Goal: Information Seeking & Learning: Learn about a topic

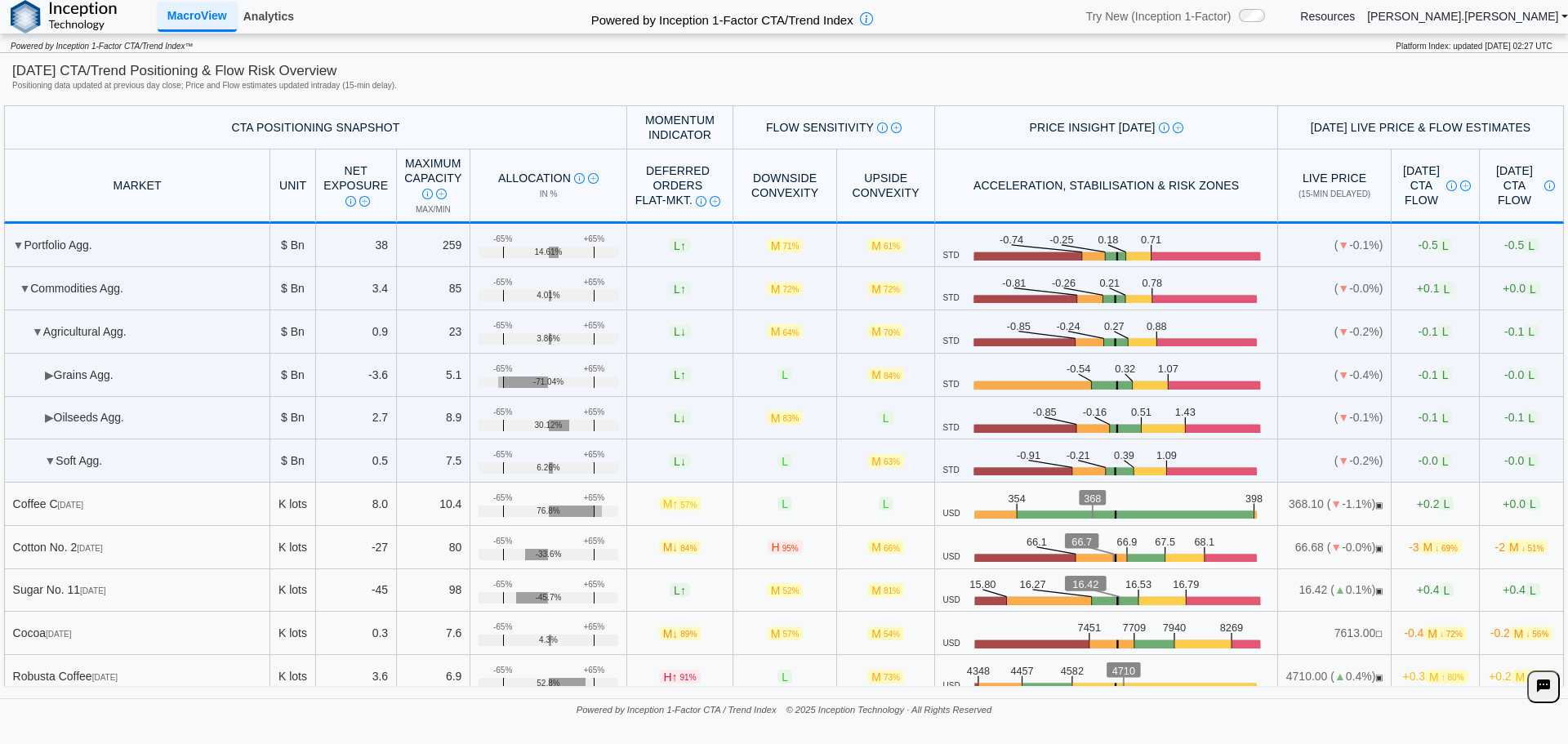
click at [283, 24] on link "Analytics" at bounding box center [269, 16] width 64 height 28
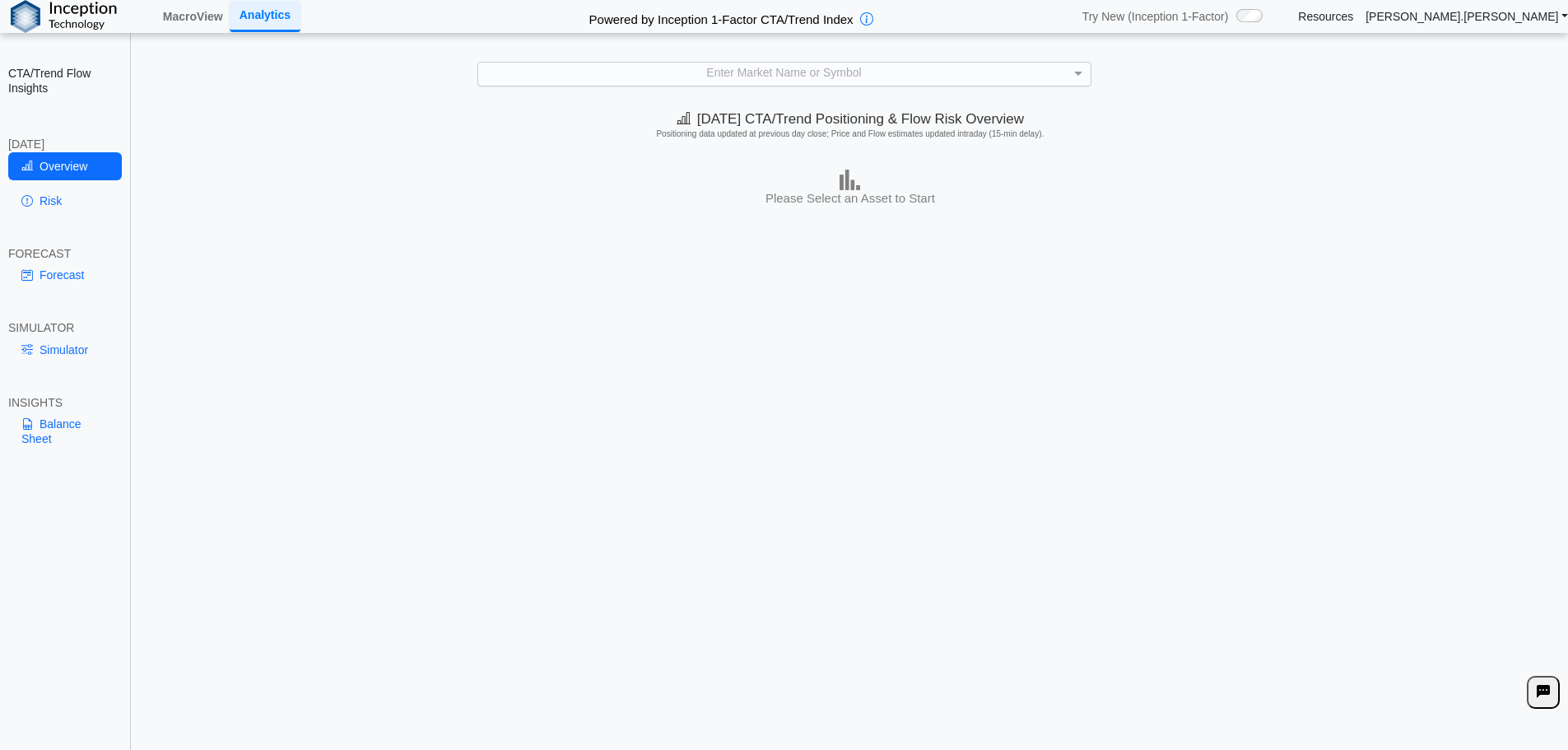
click at [859, 75] on div "Enter Market Name or Symbol" at bounding box center [784, 74] width 613 height 22
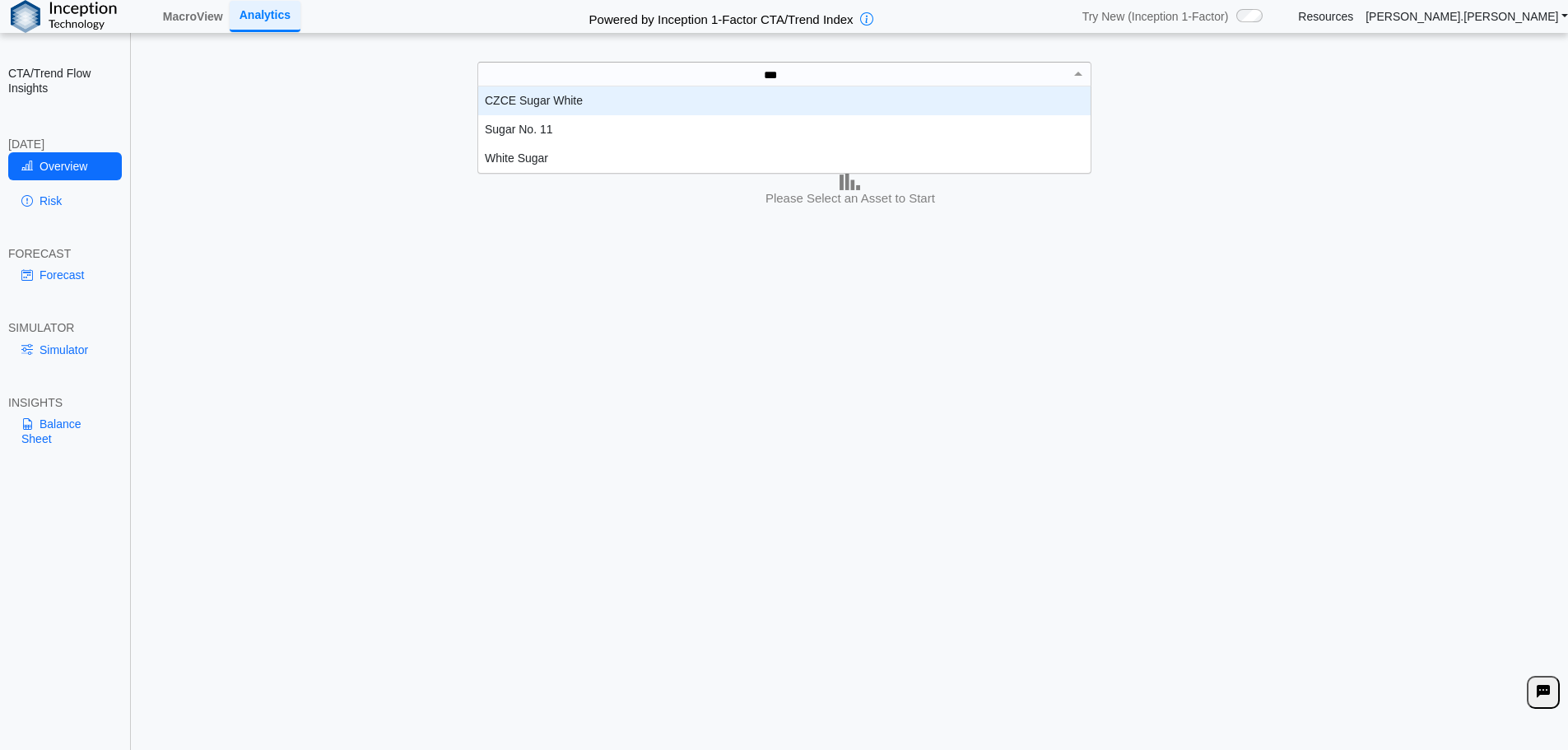
scroll to position [74, 600]
type input "*****"
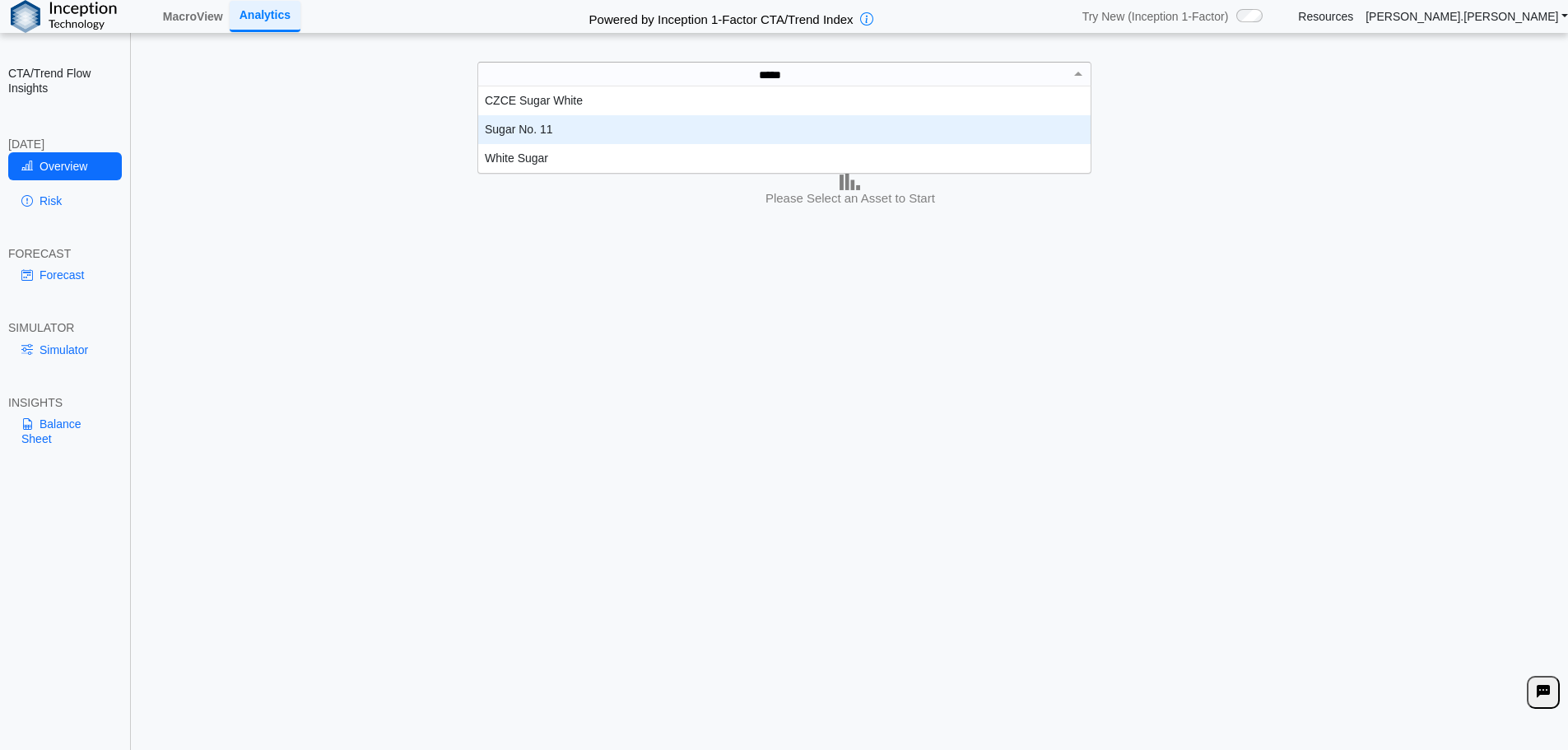
click at [672, 117] on div "Sugar No. 11" at bounding box center [784, 130] width 613 height 29
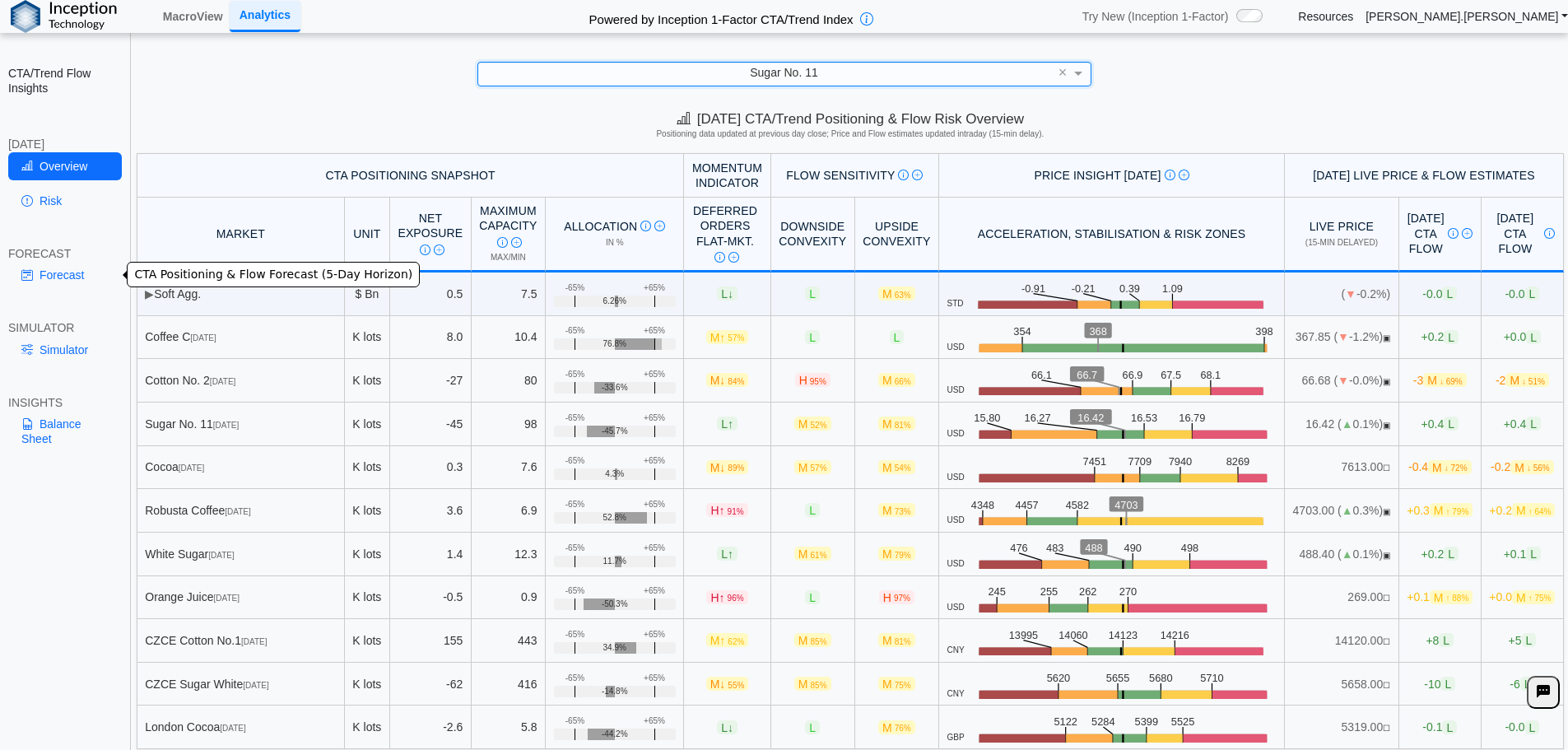
click at [43, 283] on link "Forecast" at bounding box center [65, 274] width 113 height 28
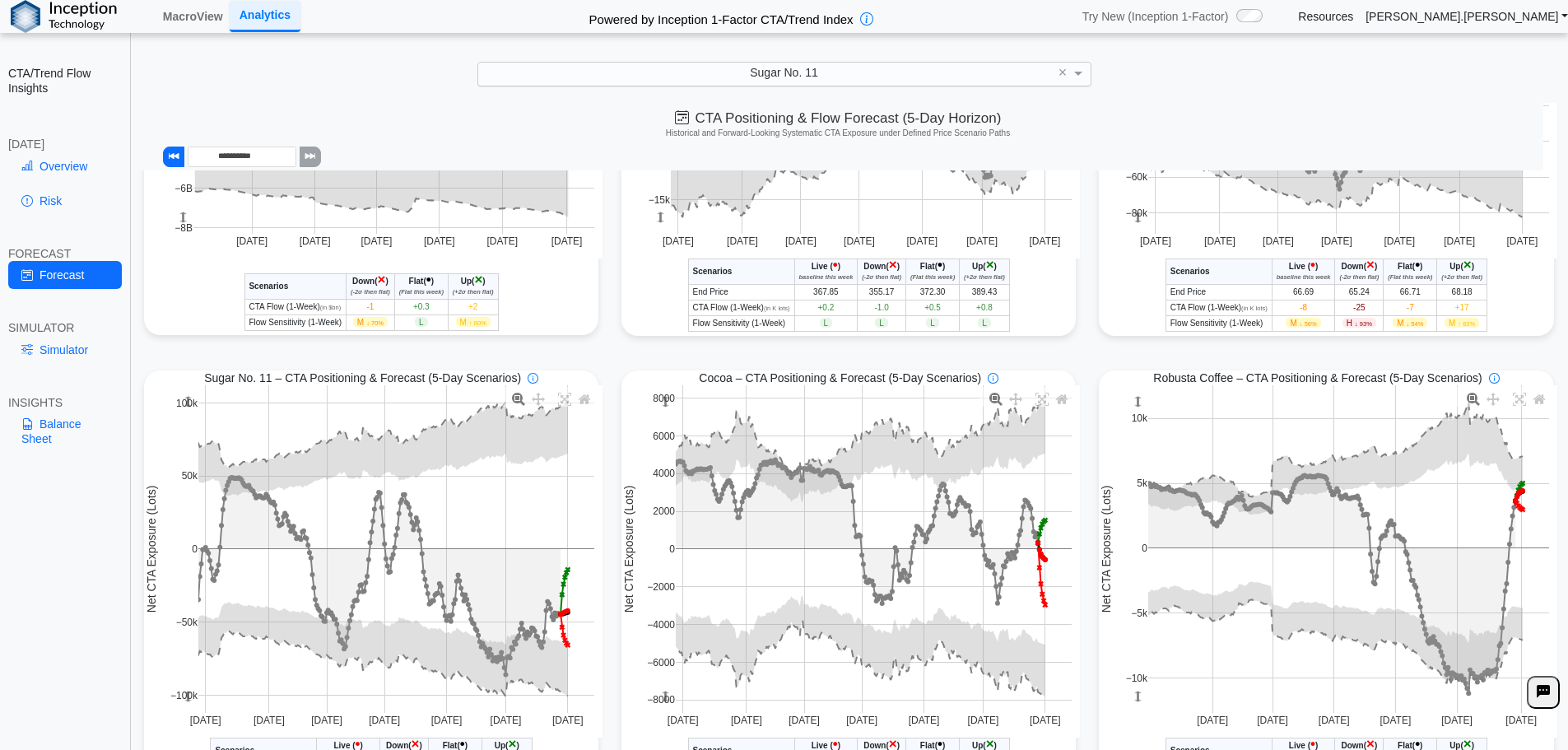
scroll to position [456, 0]
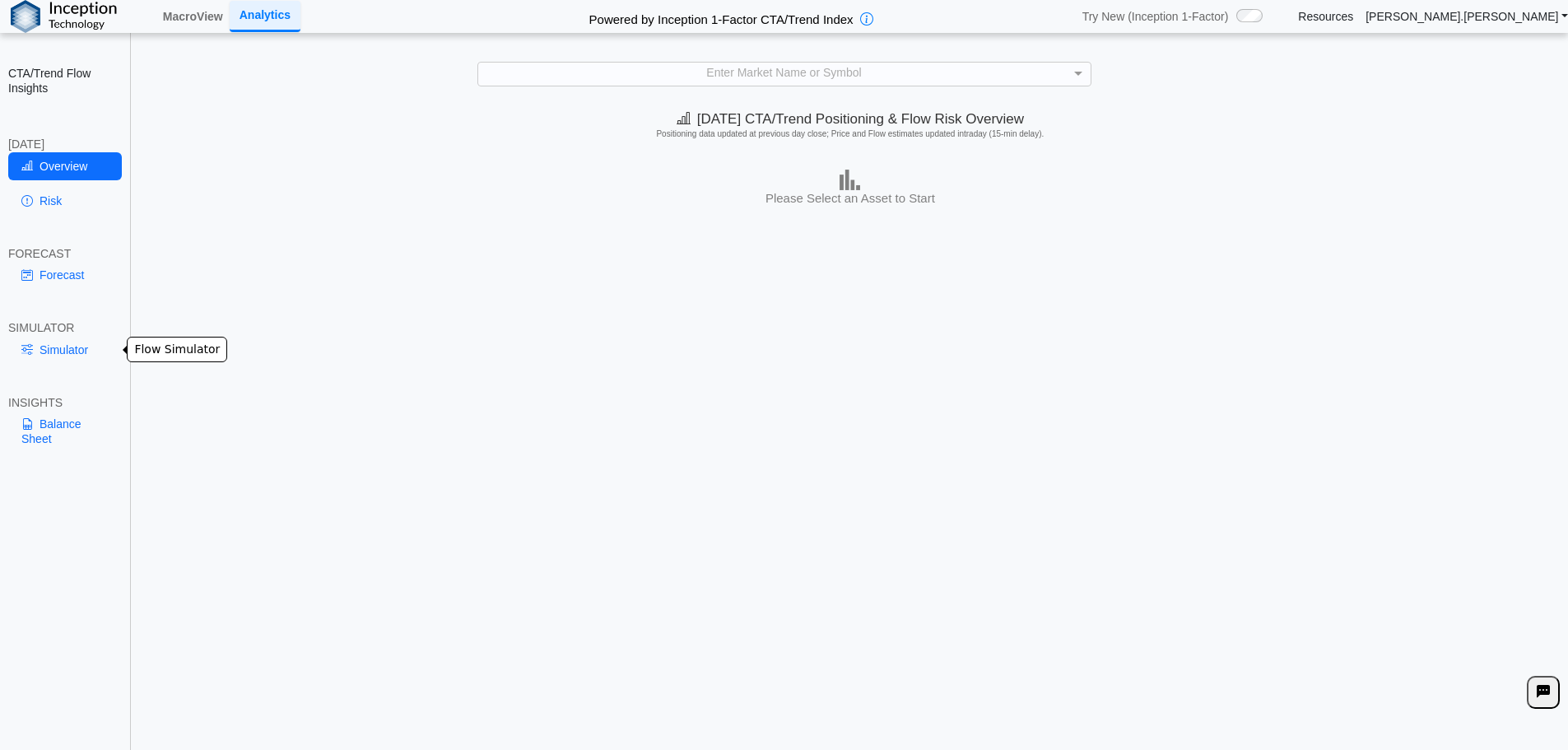
click at [70, 353] on link "Simulator" at bounding box center [65, 350] width 113 height 28
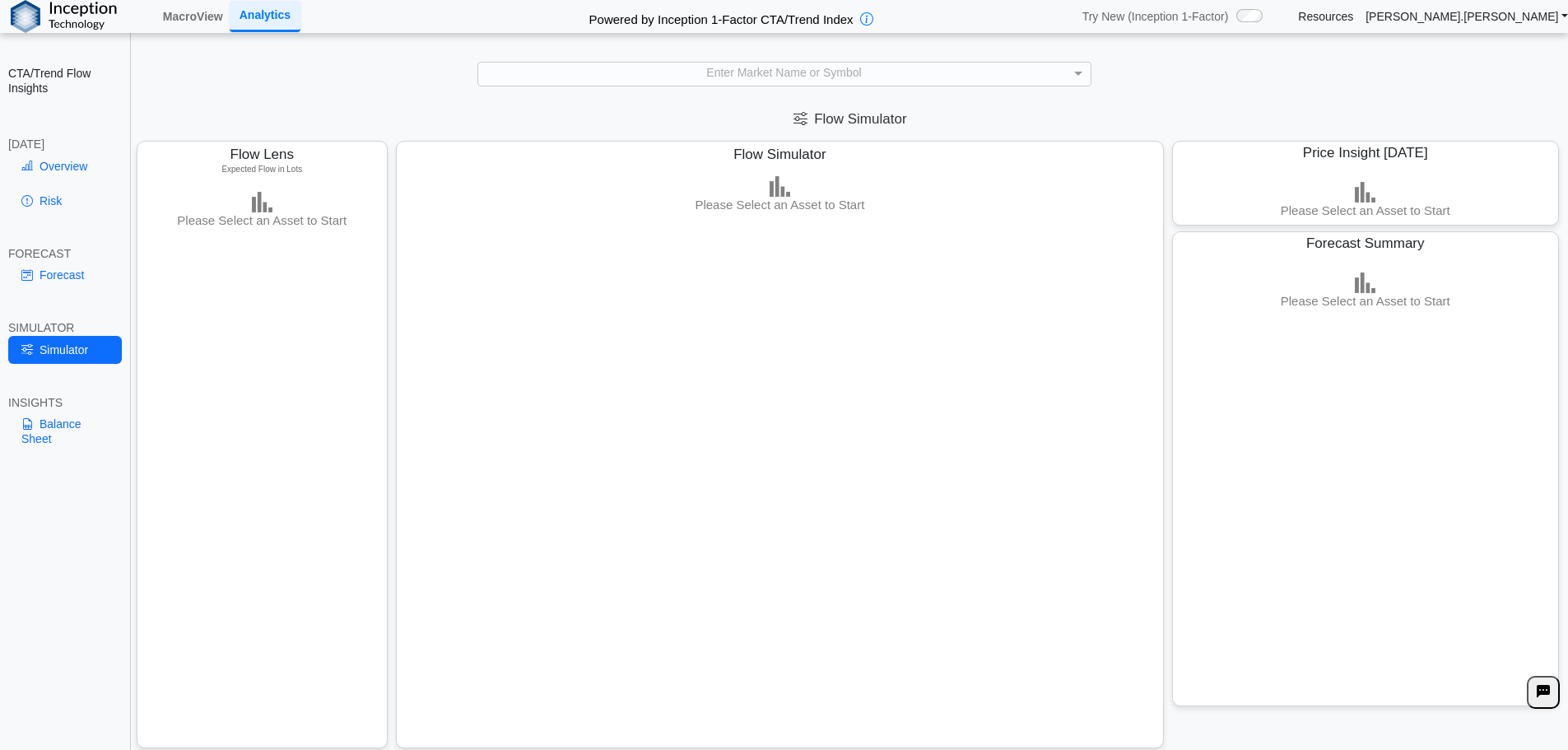
click at [832, 86] on div "**********" at bounding box center [784, 388] width 1568 height 776
click at [837, 77] on div "Enter Market Name or Symbol" at bounding box center [784, 74] width 613 height 22
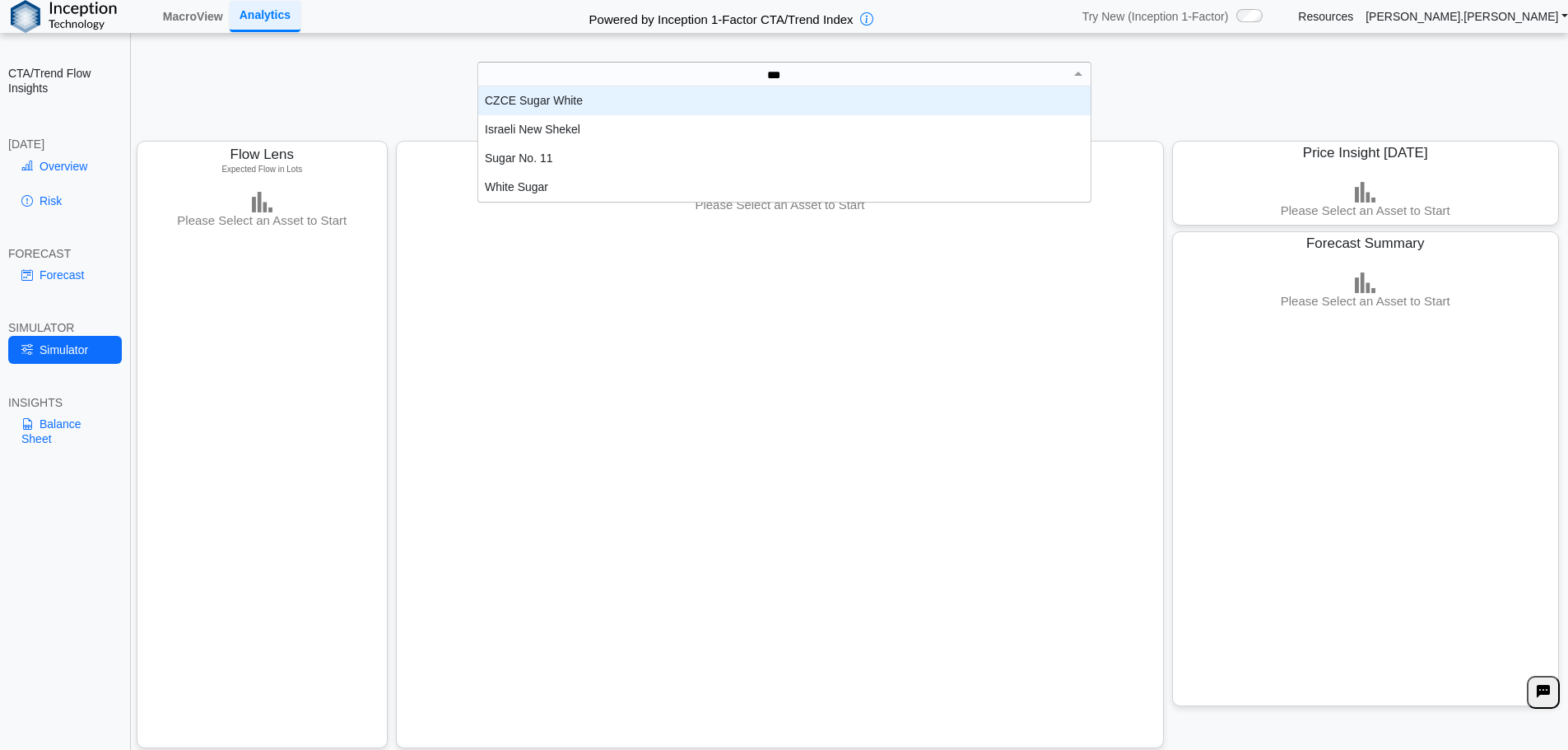
scroll to position [74, 600]
type input "*****"
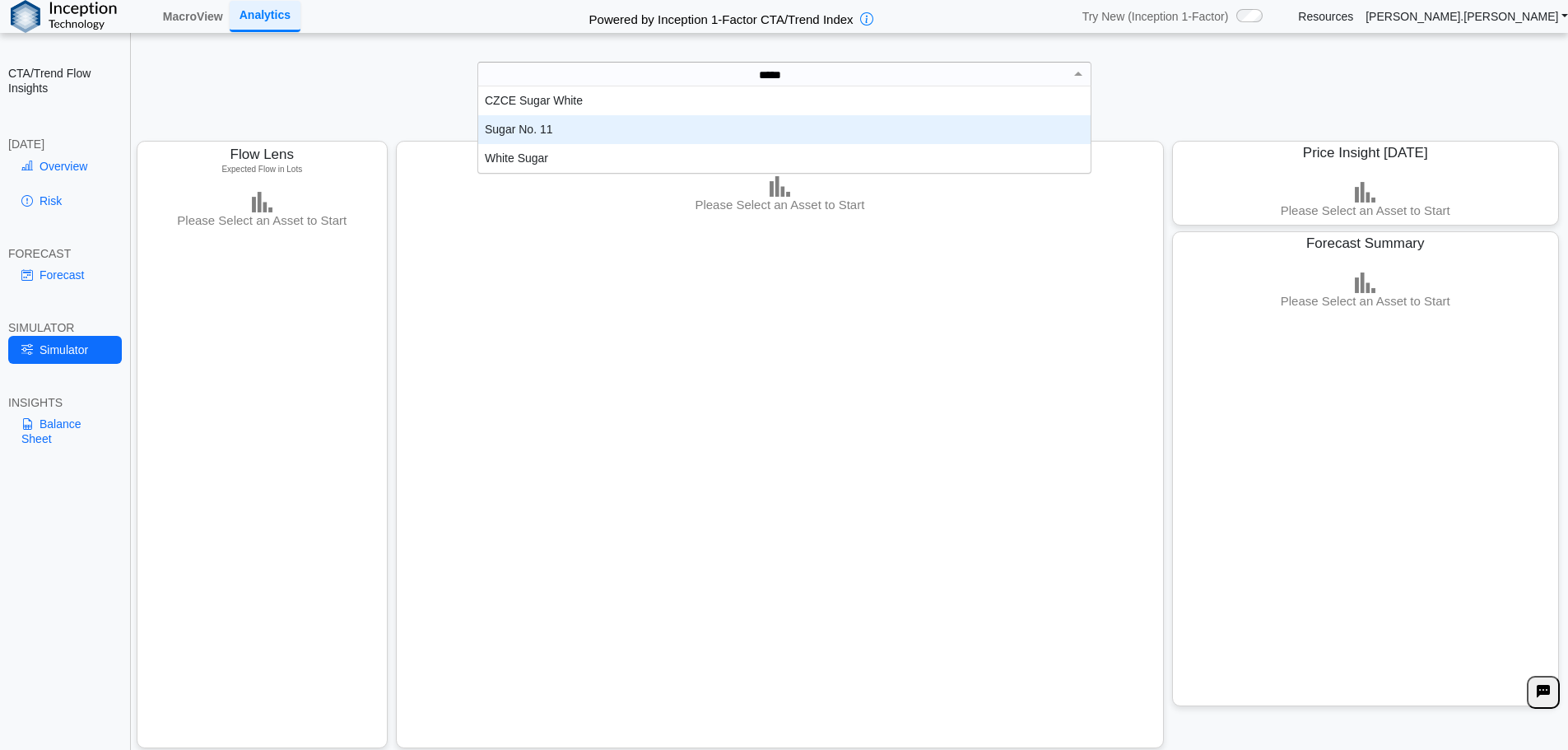
click at [543, 126] on div "Sugar No. 11" at bounding box center [784, 130] width 613 height 29
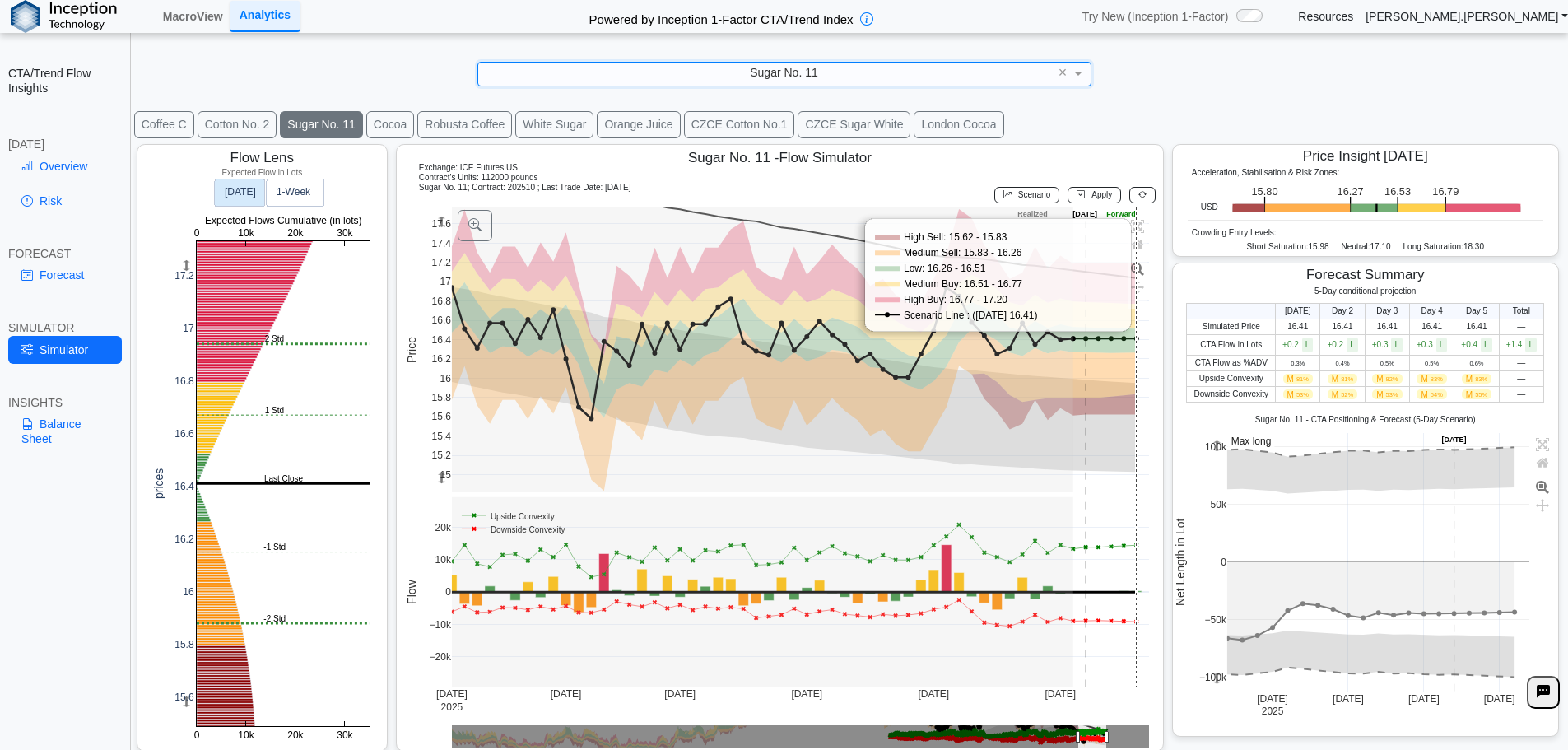
scroll to position [0, 0]
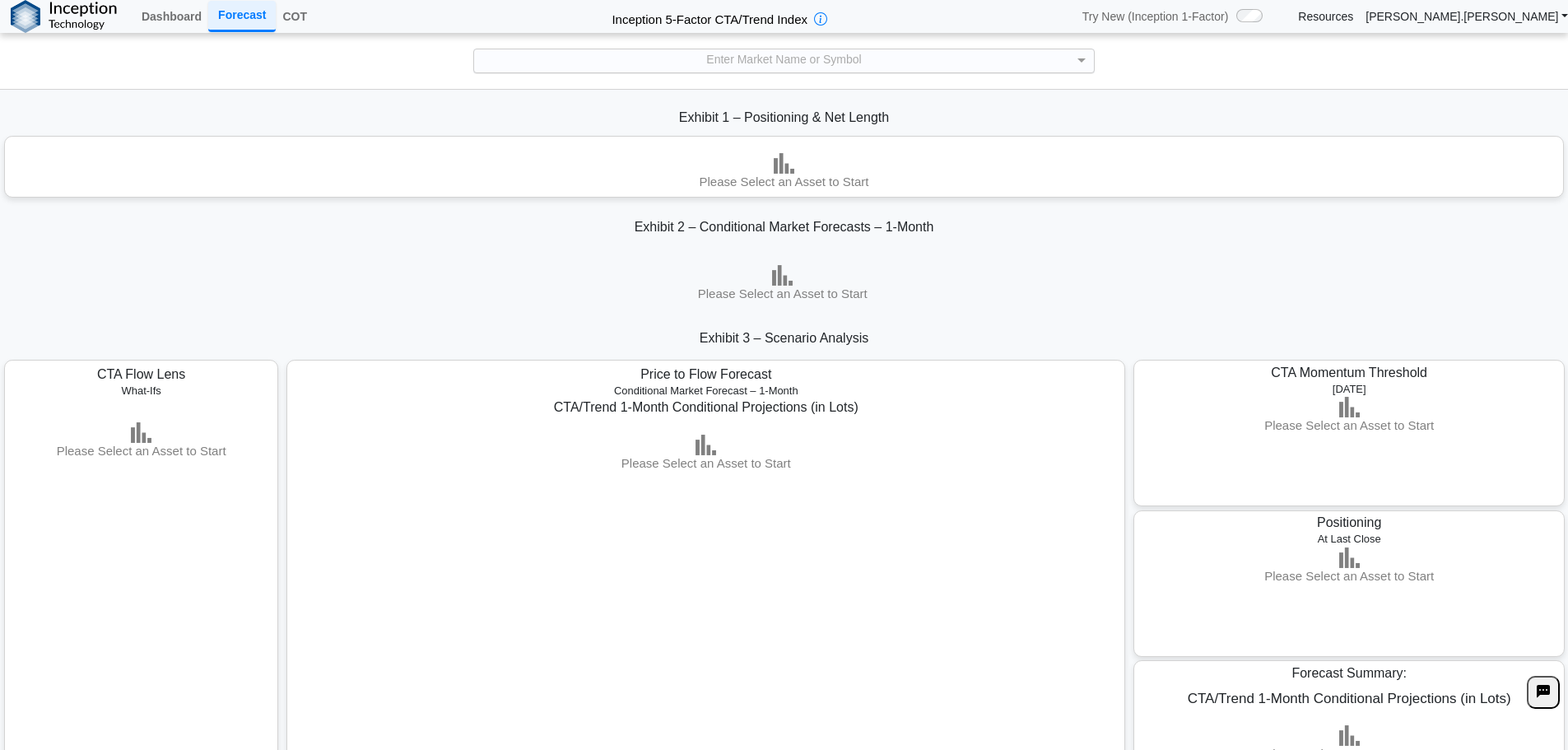
click at [793, 65] on div "Enter Market Name or Symbol" at bounding box center [784, 60] width 619 height 22
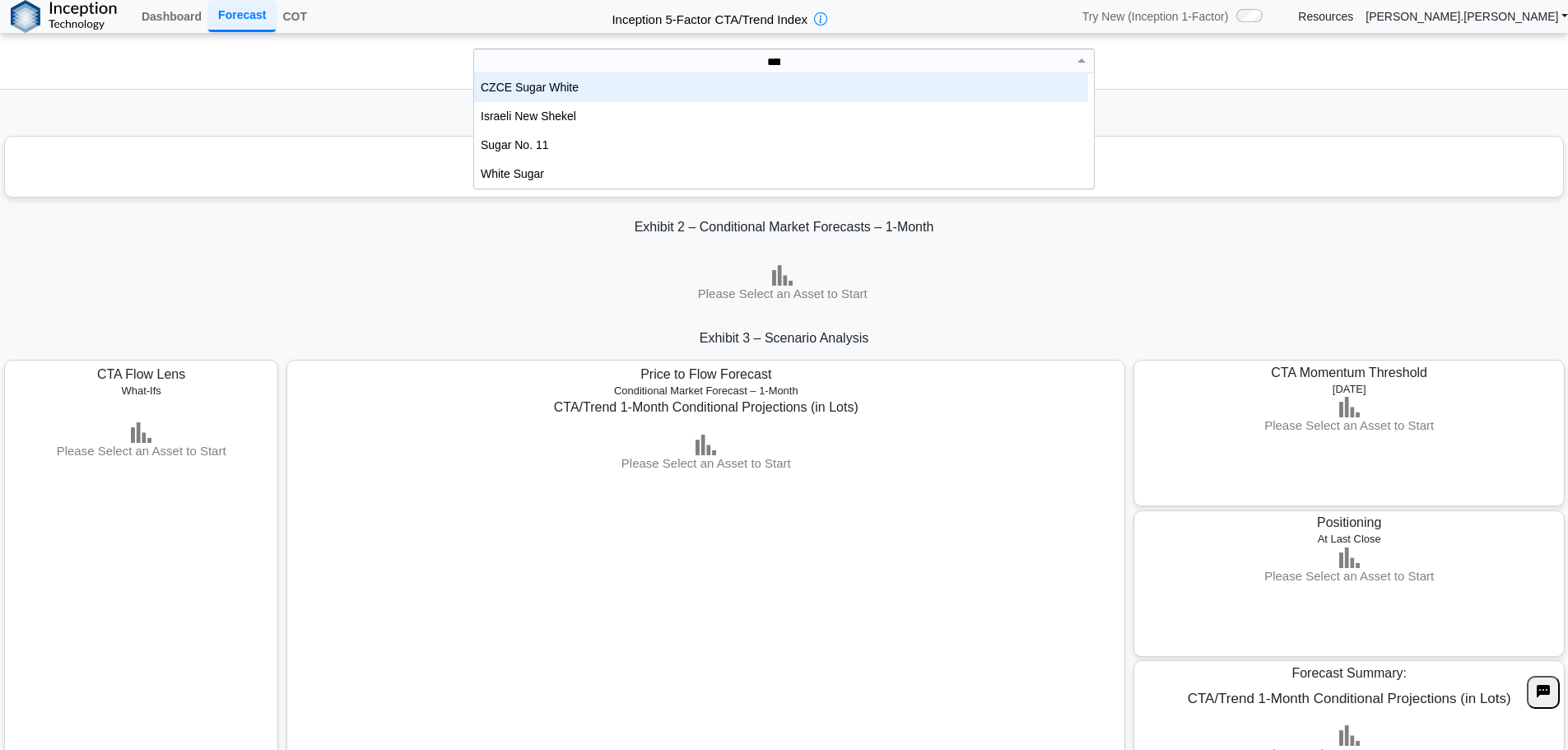
scroll to position [74, 602]
type input "*****"
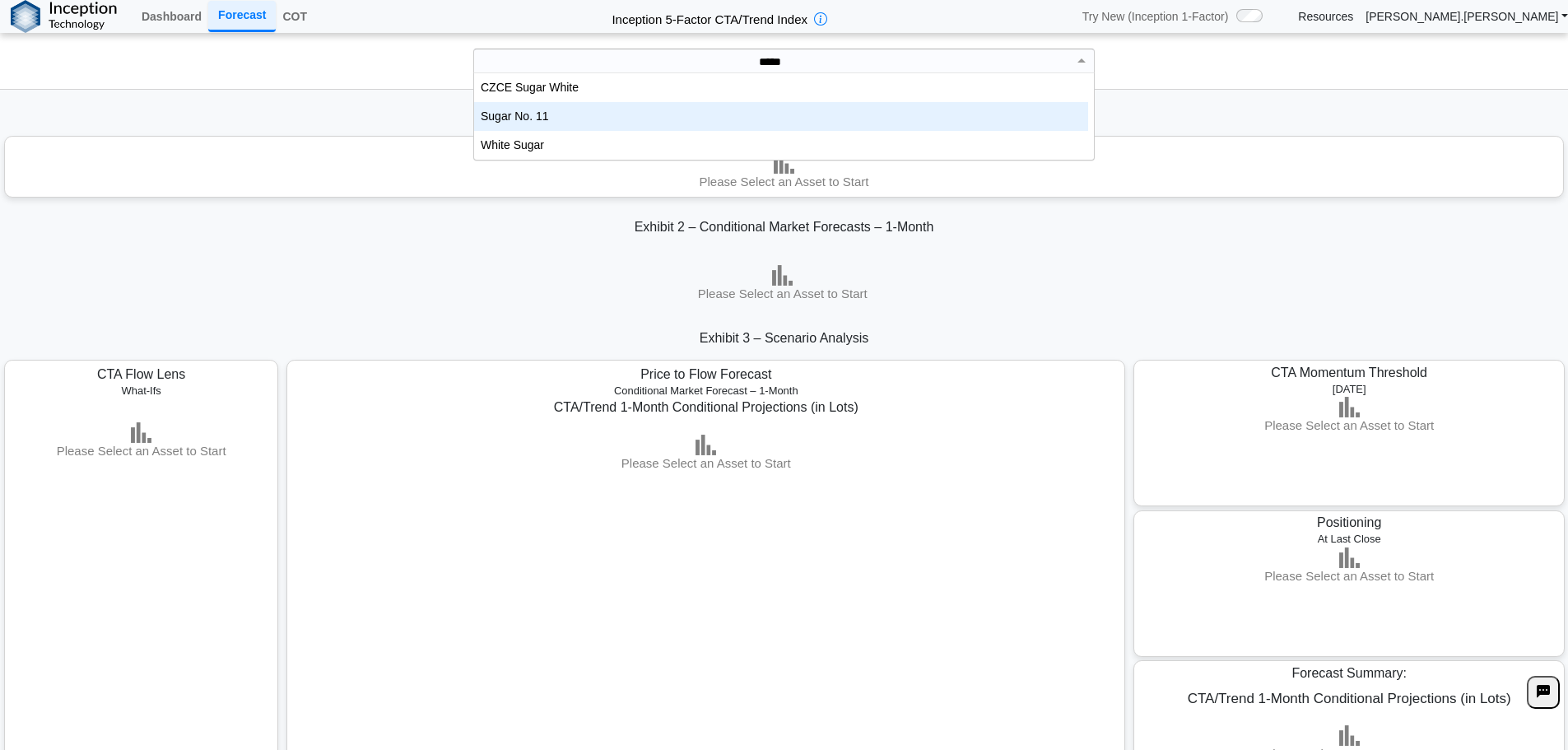
click at [641, 105] on div "Sugar No. 11" at bounding box center [781, 117] width 614 height 29
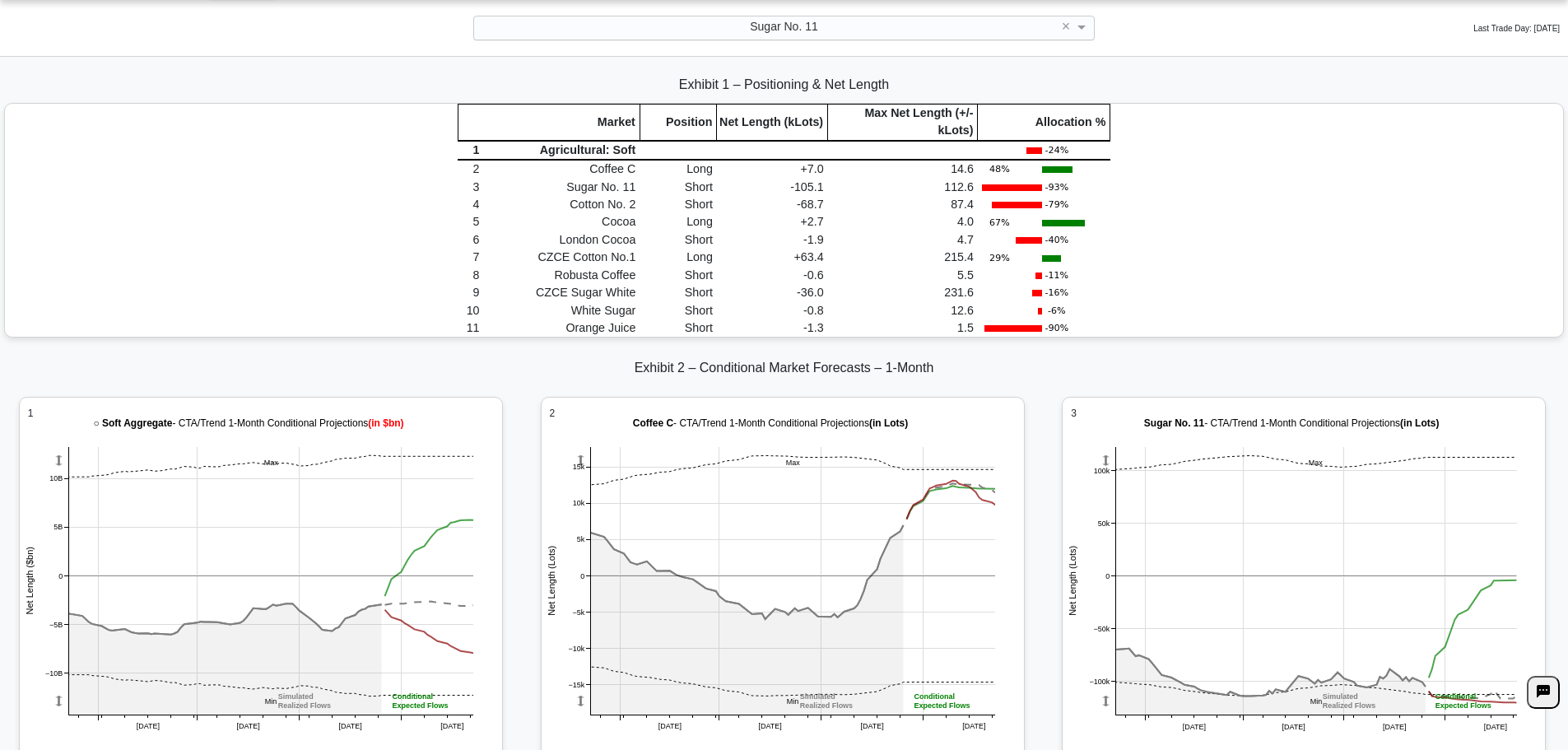
scroll to position [0, 0]
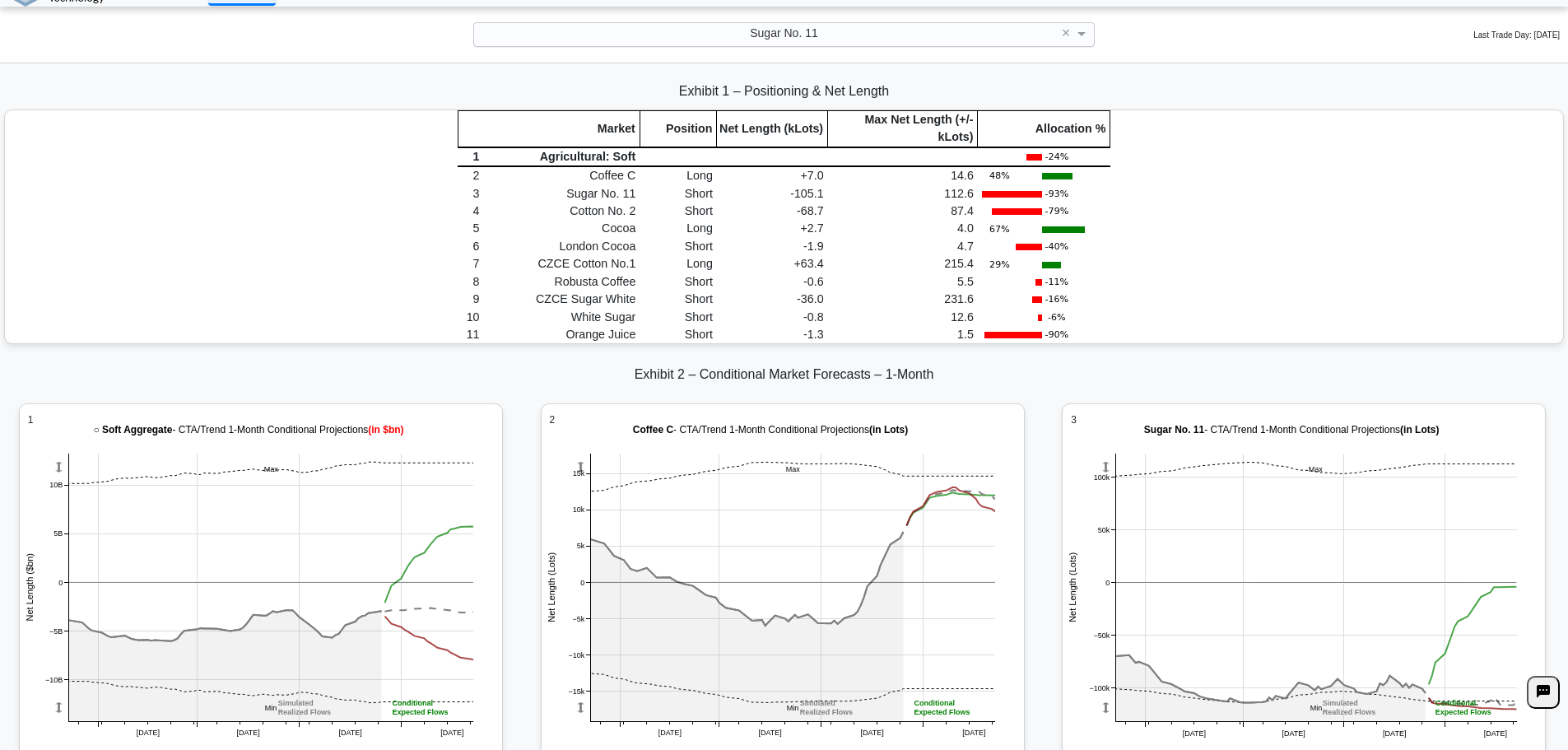
scroll to position [16, 0]
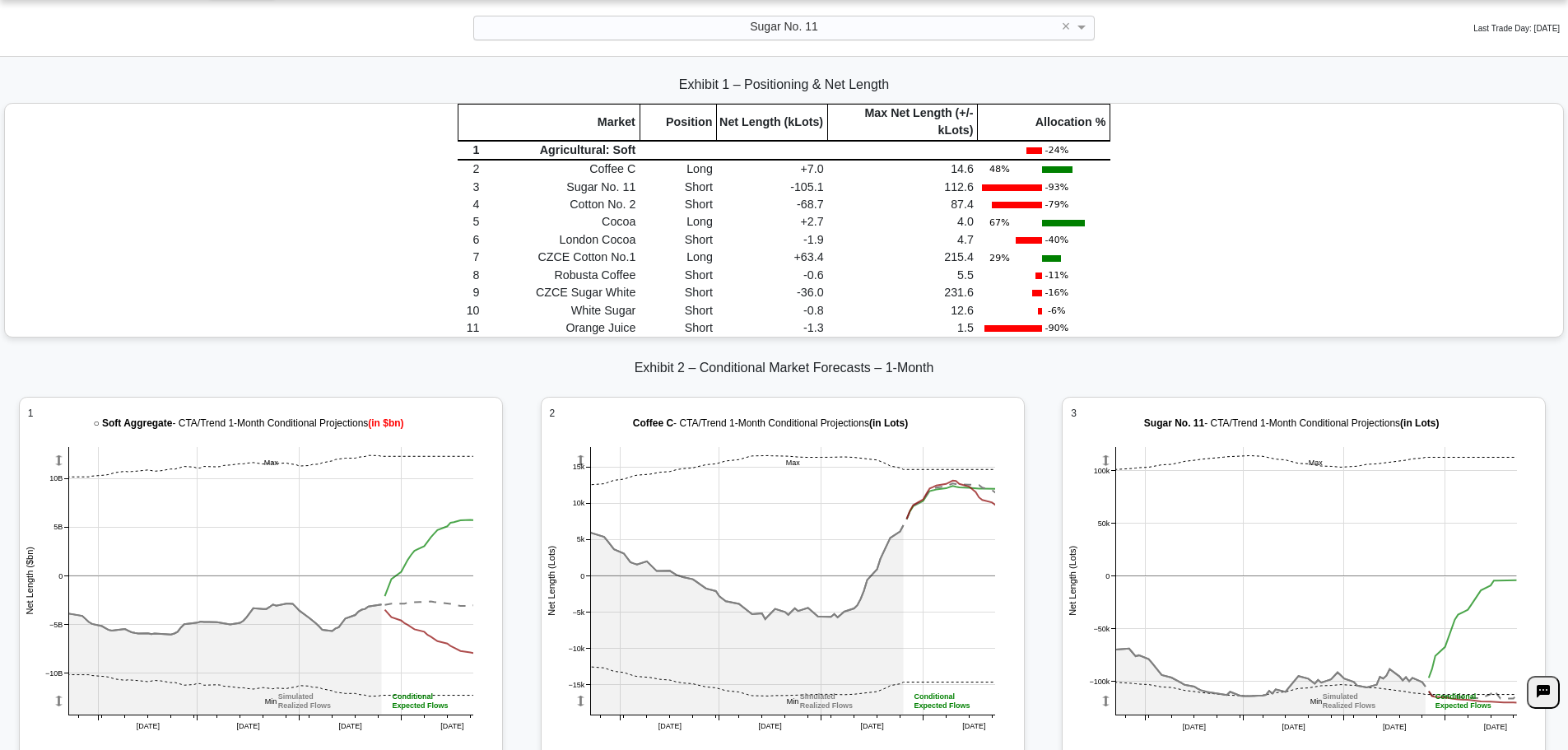
drag, startPoint x: 1302, startPoint y: 352, endPoint x: 1322, endPoint y: 319, distance: 38.6
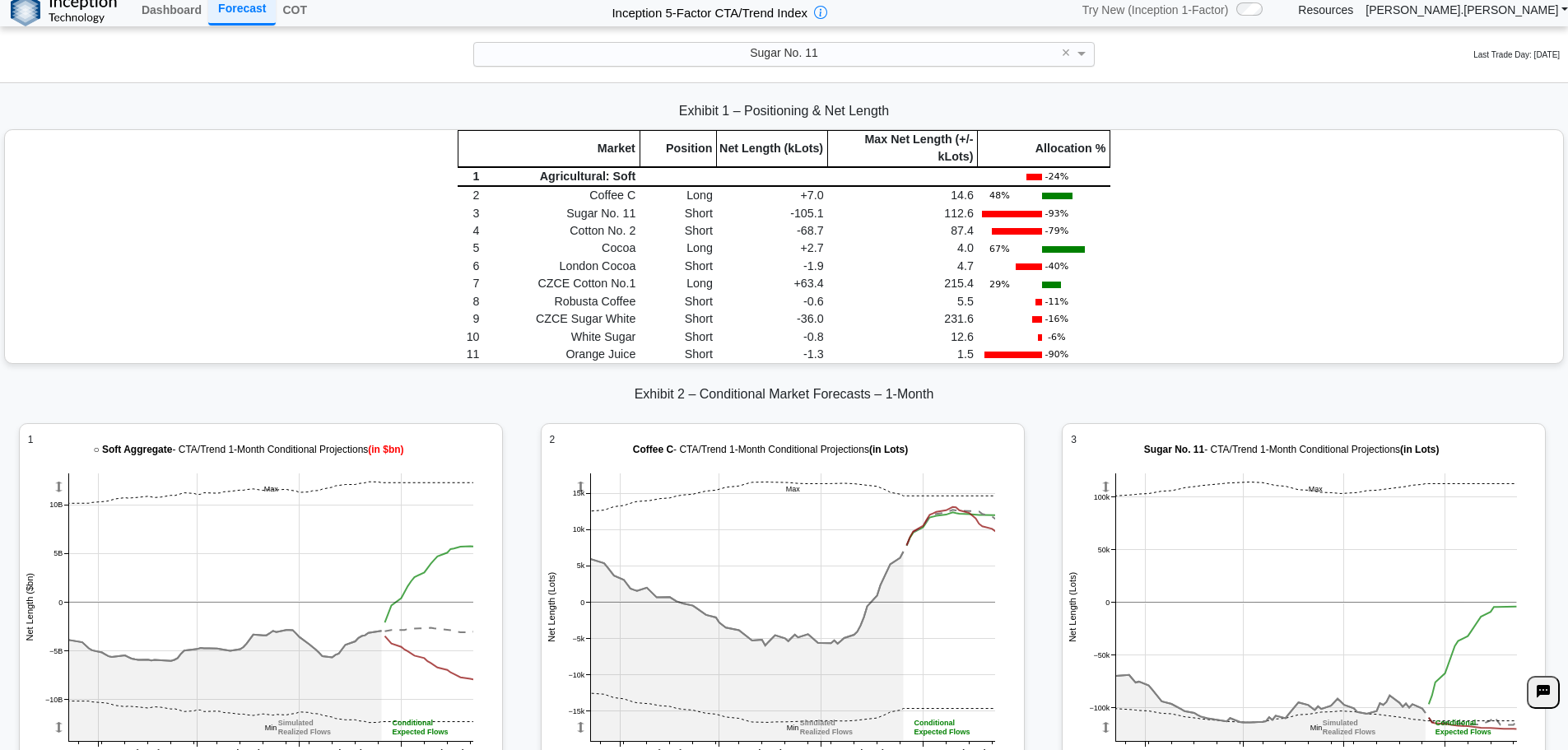
scroll to position [0, 0]
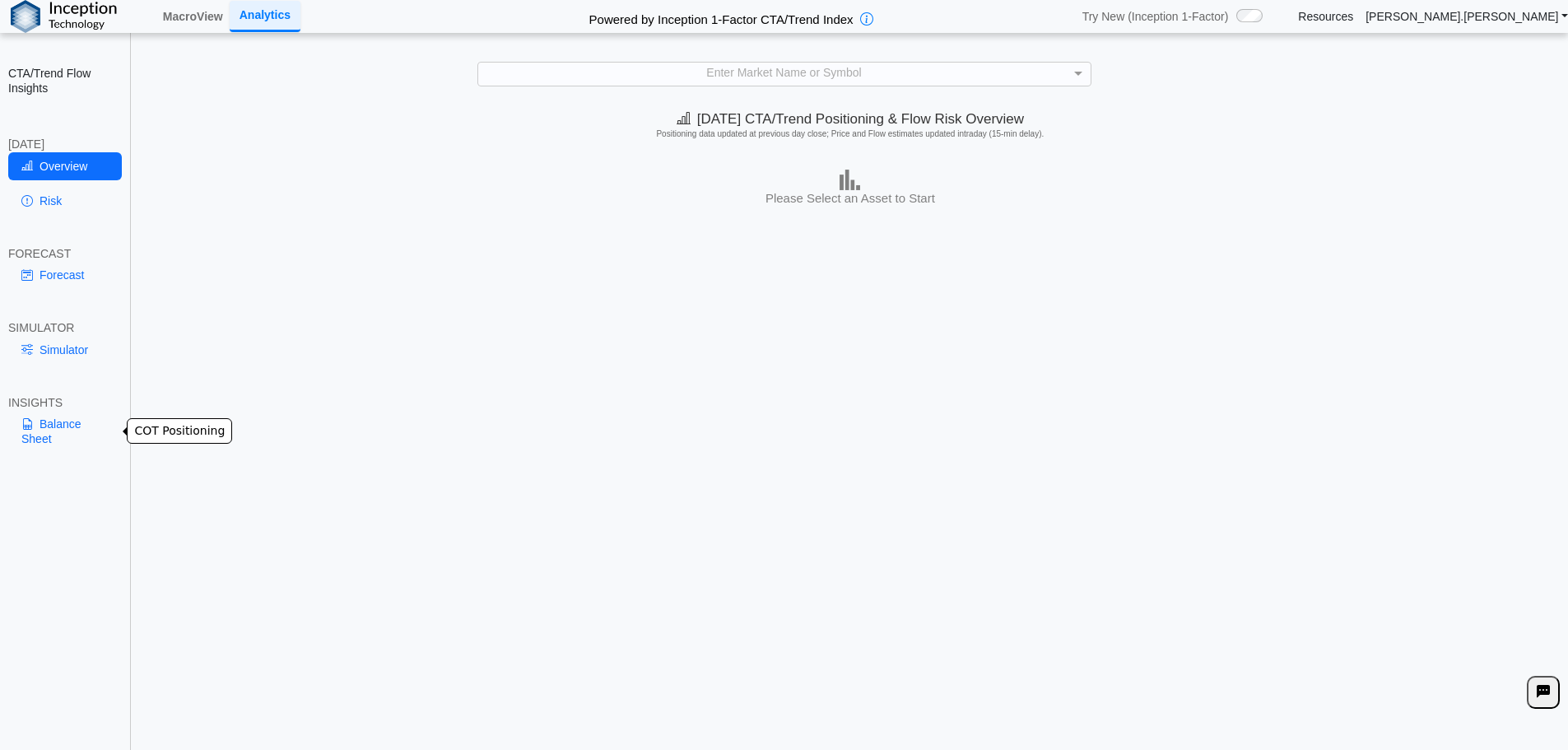
click at [49, 432] on link "Balance Sheet" at bounding box center [65, 432] width 113 height 43
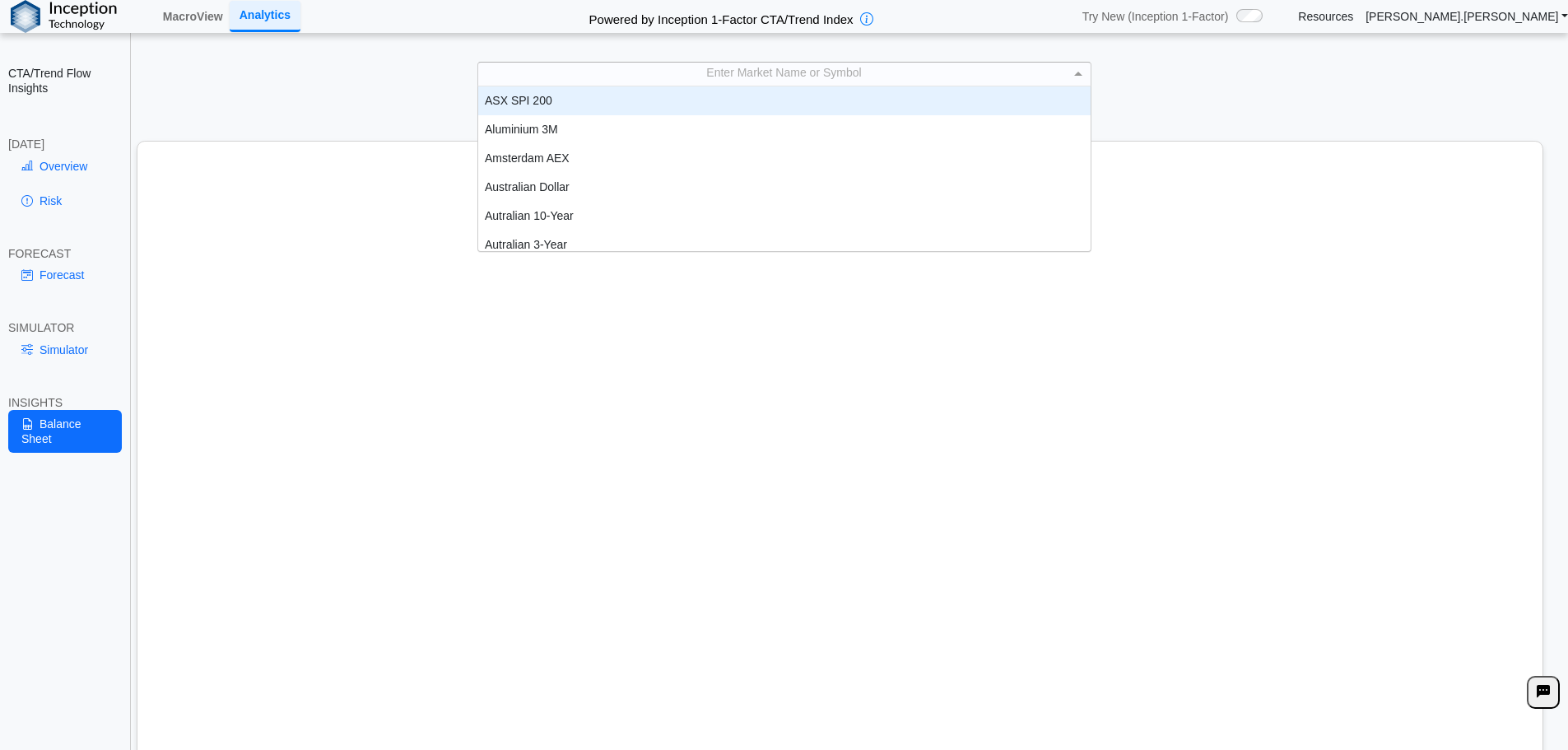
click at [704, 73] on div "Enter Market Name or Symbol" at bounding box center [784, 74] width 613 height 22
type input "*****"
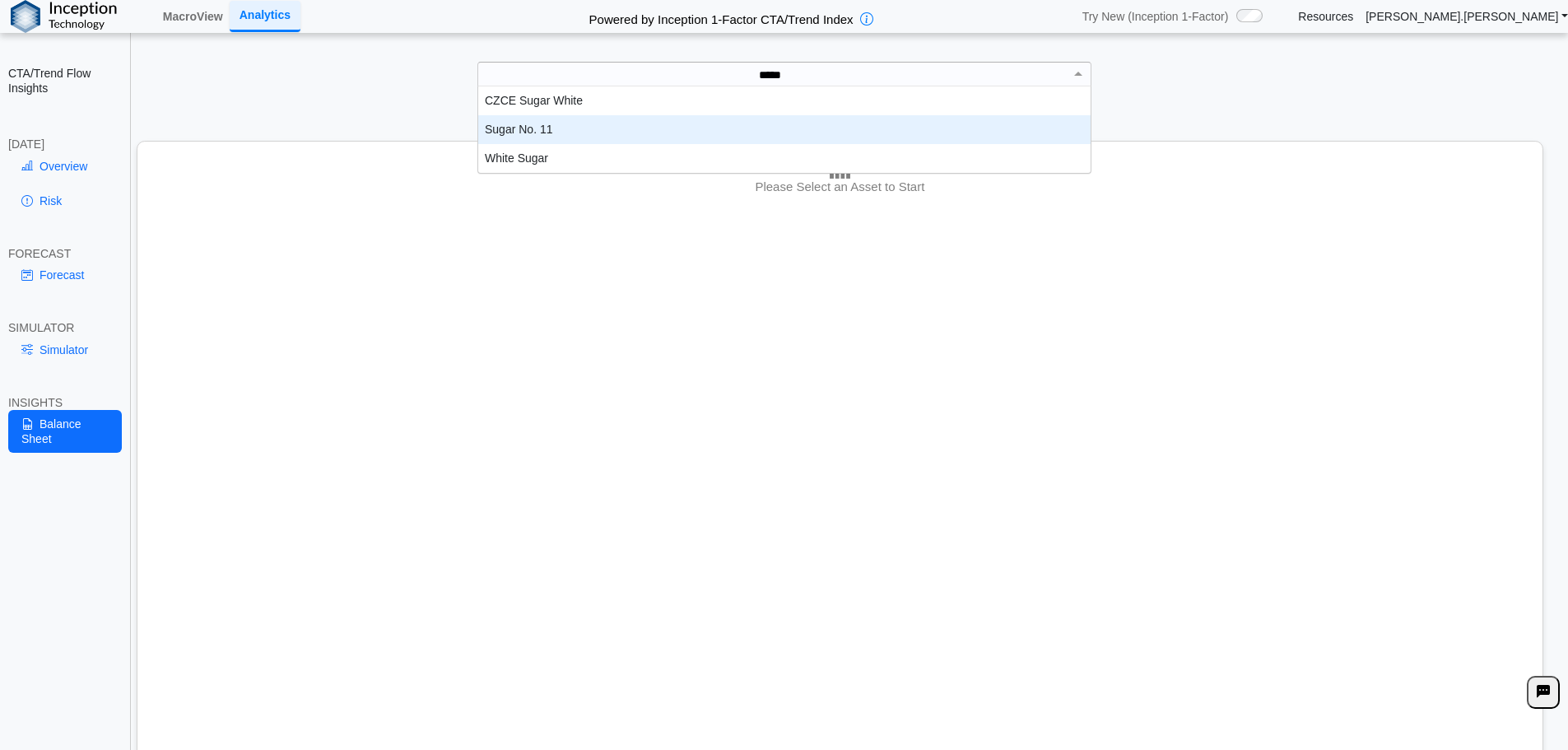
click at [670, 133] on div "Sugar No. 11" at bounding box center [784, 130] width 613 height 29
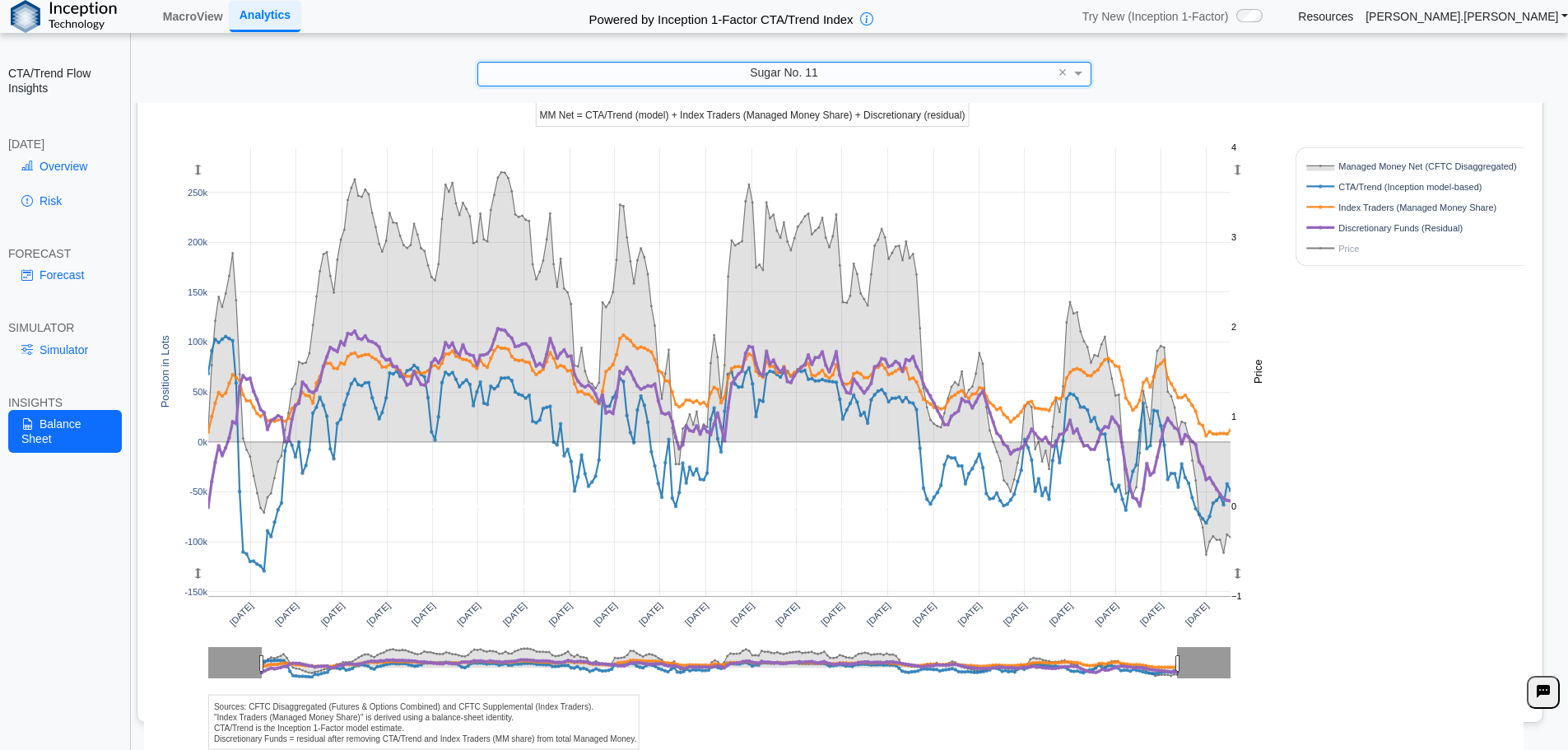
scroll to position [130, 0]
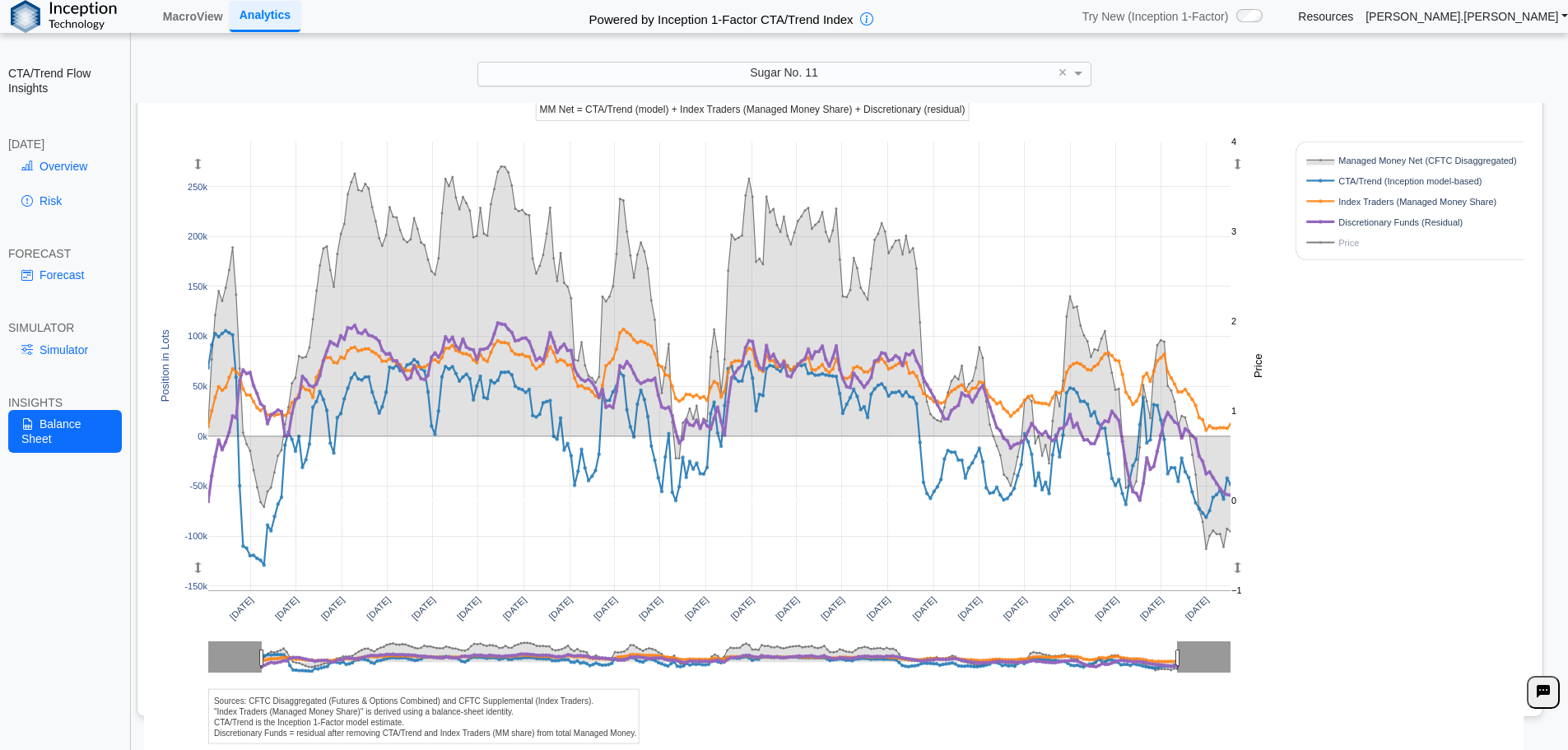
drag, startPoint x: 1357, startPoint y: 466, endPoint x: 1363, endPoint y: 439, distance: 27.7
click at [1363, 439] on div "[DATE] [DATE] [DATE] [DATE] [DATE] [DATE] [DATE] [DATE] [DATE] [DATE] [DATE] [D…" at bounding box center [834, 400] width 1379 height 713
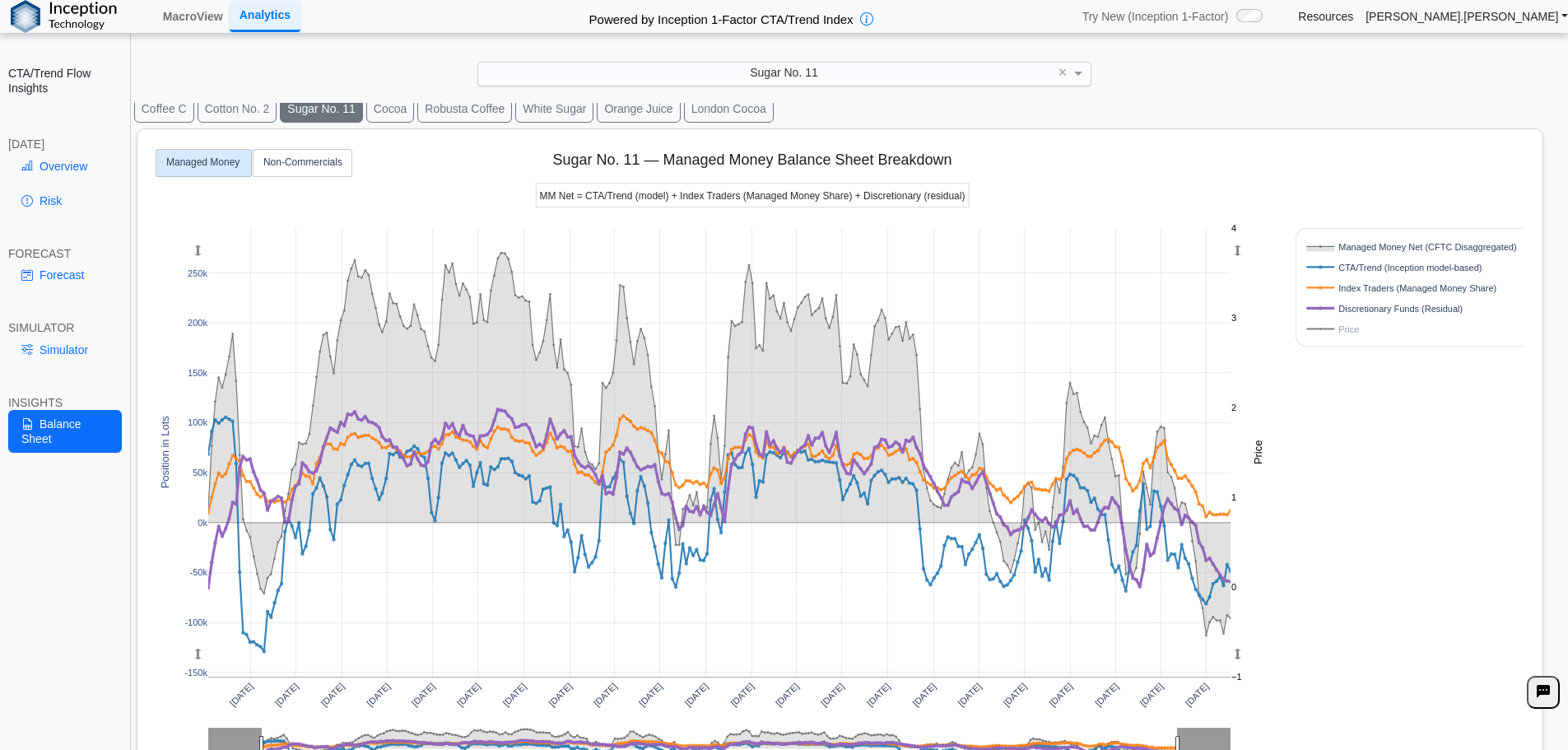
scroll to position [82, 0]
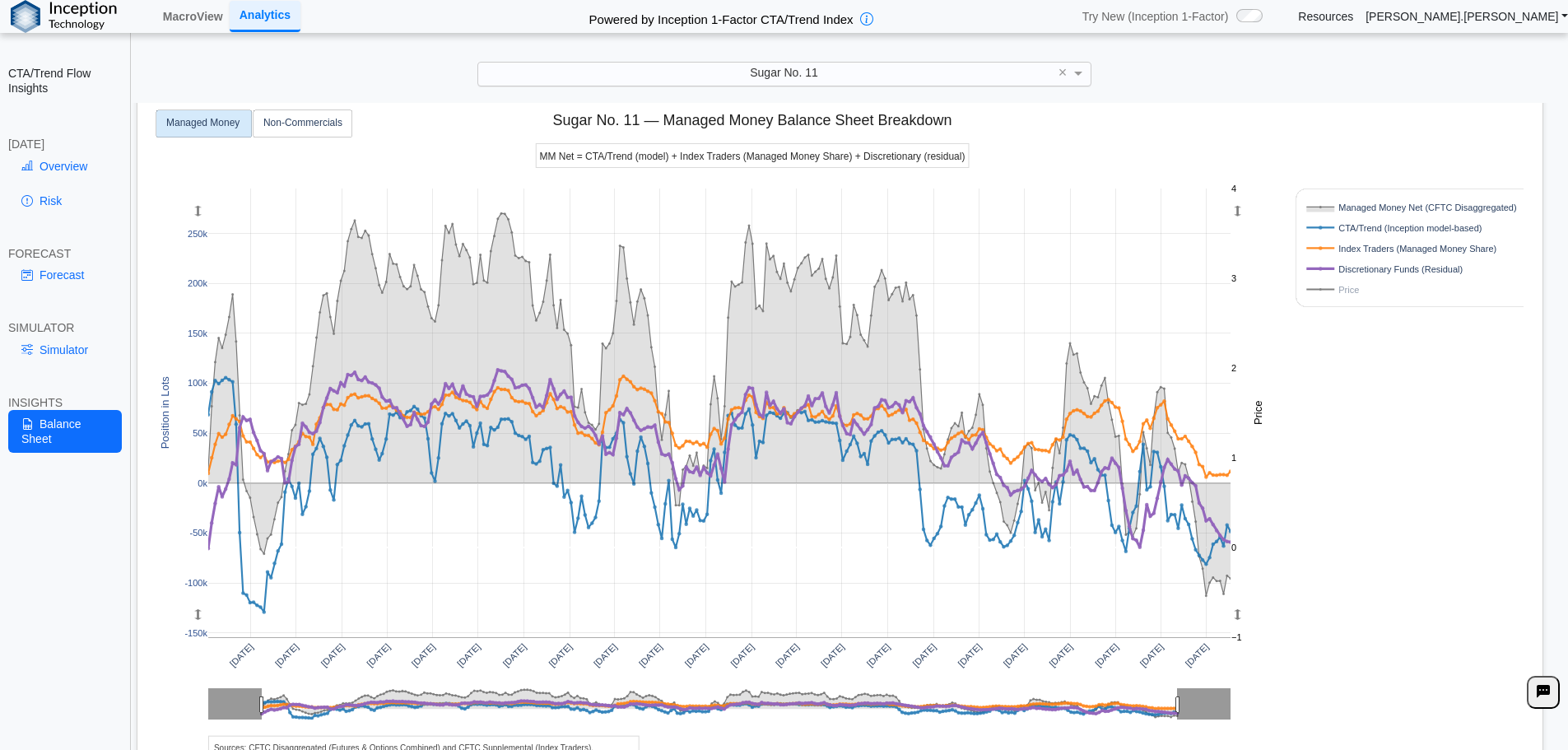
click at [246, 128] on rect at bounding box center [204, 124] width 96 height 27
click at [279, 131] on rect at bounding box center [303, 124] width 99 height 27
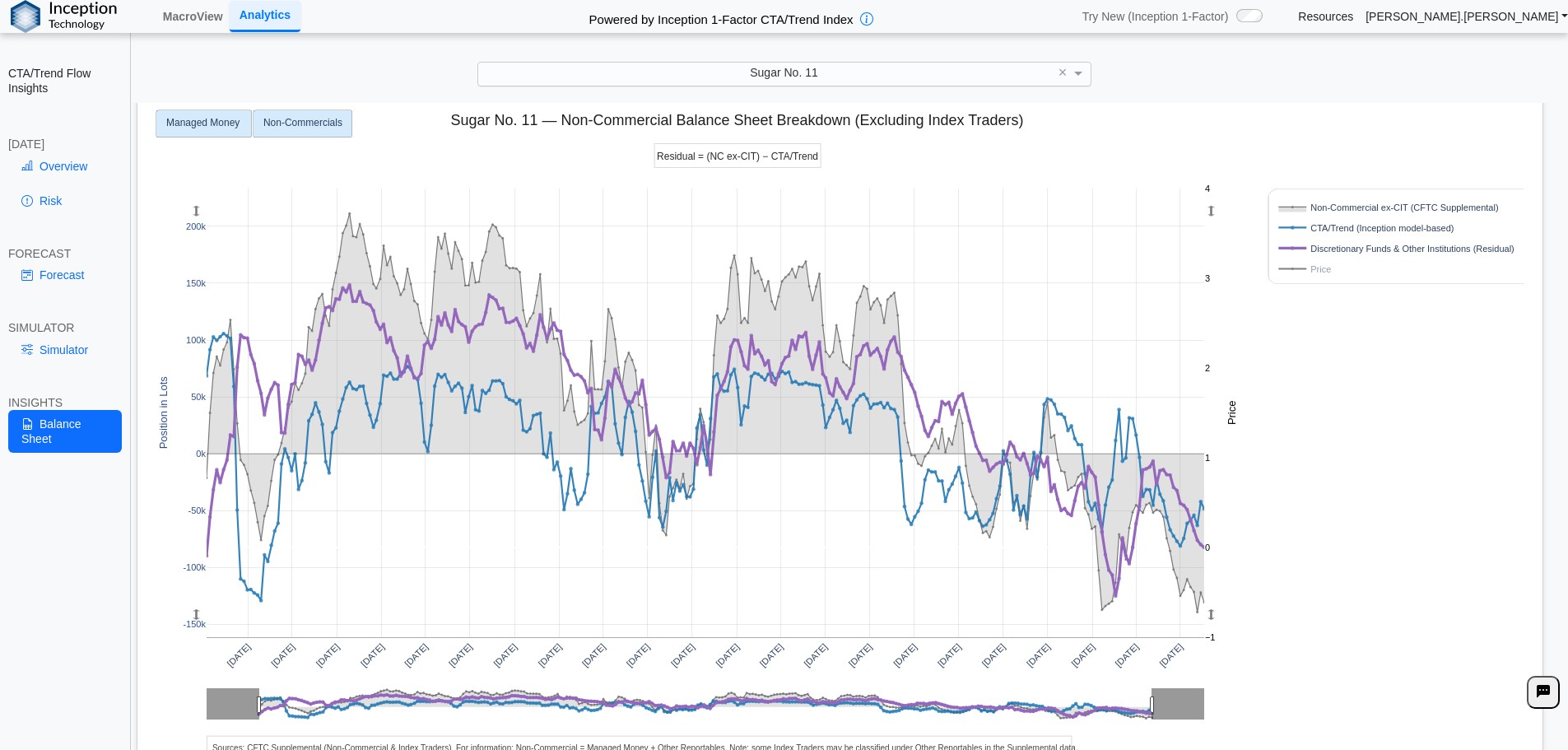
click at [178, 131] on rect at bounding box center [204, 124] width 96 height 27
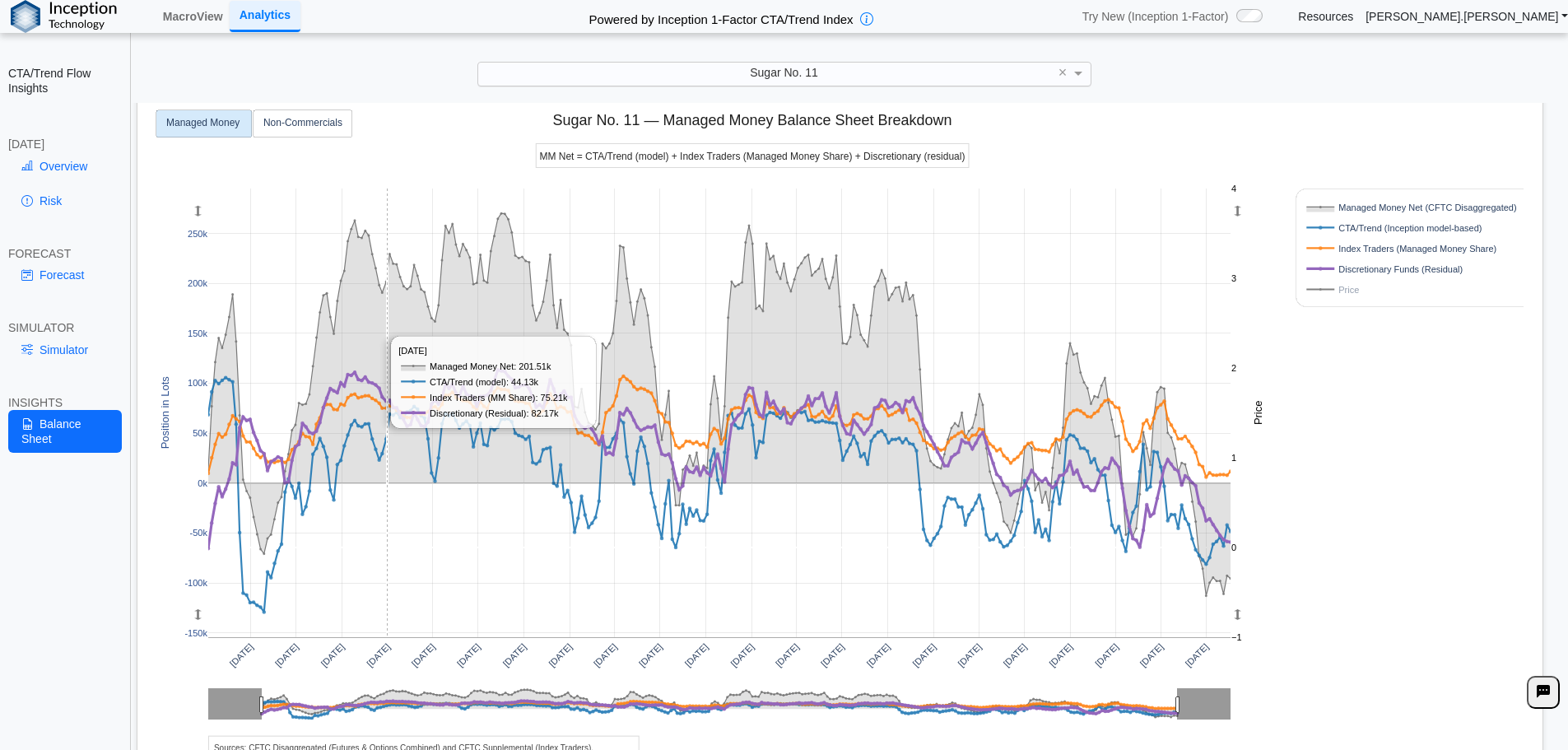
scroll to position [130, 0]
